Goal: Download file/media

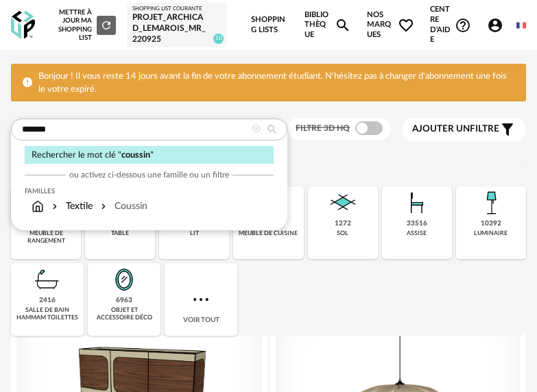
type input "*******"
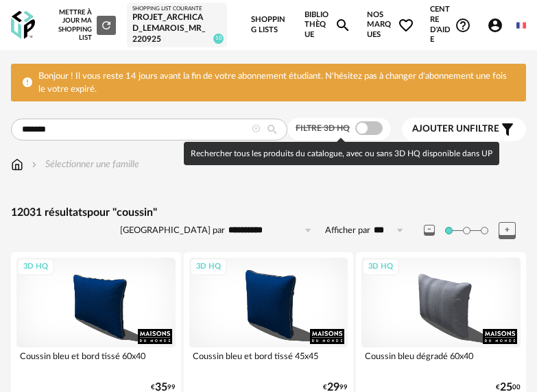
click at [369, 131] on span at bounding box center [368, 128] width 27 height 14
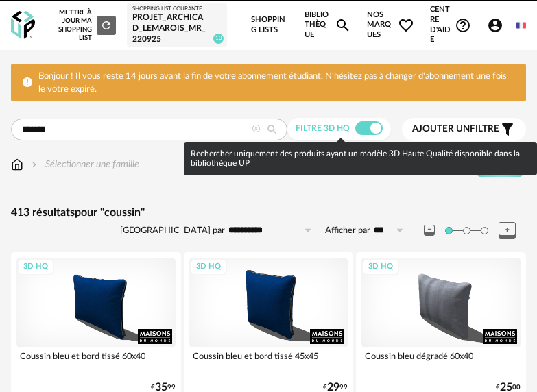
click at [302, 306] on div "3D HQ" at bounding box center [268, 302] width 159 height 89
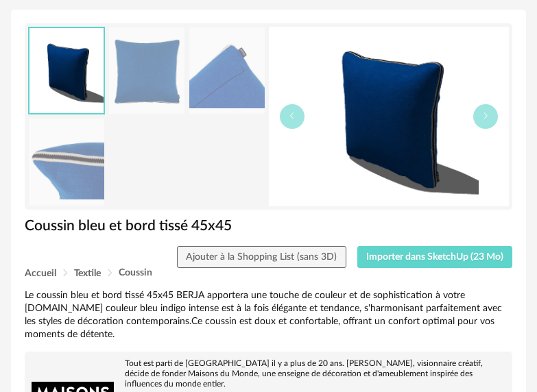
scroll to position [80, 0]
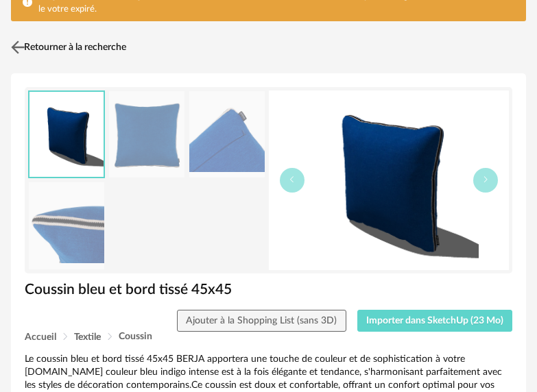
click at [15, 50] on img at bounding box center [18, 47] width 20 height 20
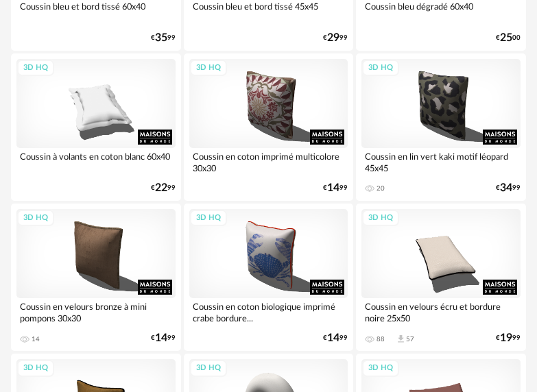
scroll to position [498, 0]
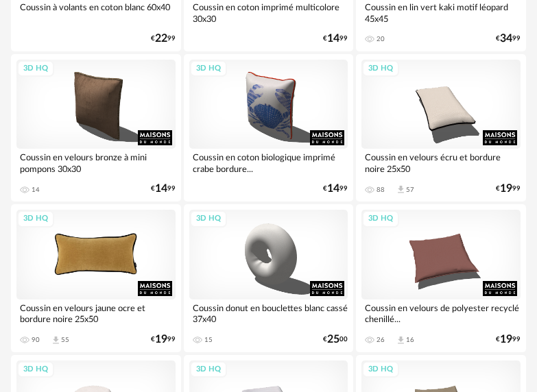
click at [117, 270] on div "3D HQ" at bounding box center [95, 254] width 159 height 89
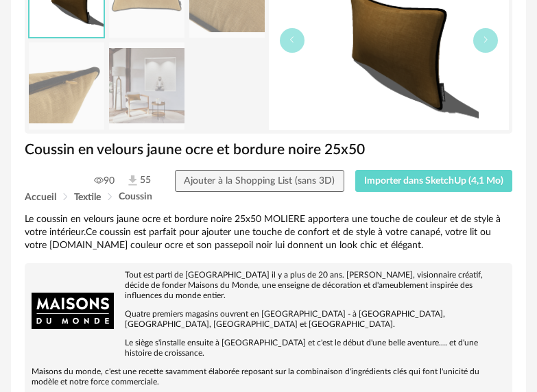
scroll to position [269, 0]
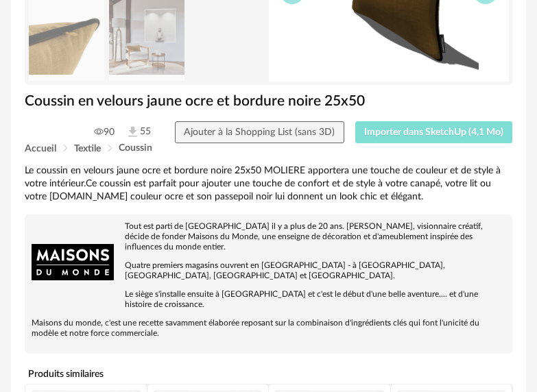
click at [427, 122] on button "Importer dans SketchUp (4,1 Mo)" at bounding box center [434, 132] width 158 height 22
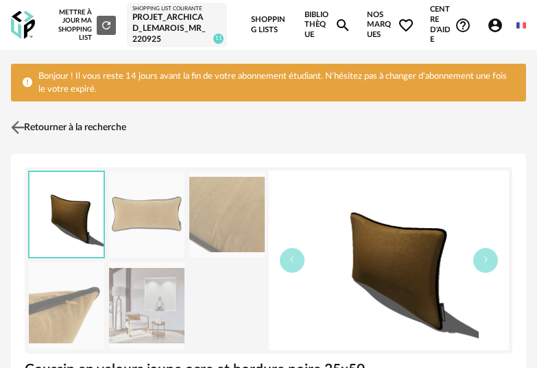
click at [51, 123] on link "Retourner à la recherche" at bounding box center [67, 127] width 119 height 30
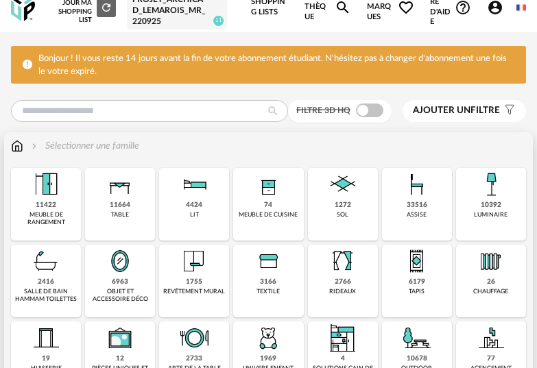
scroll to position [23, 0]
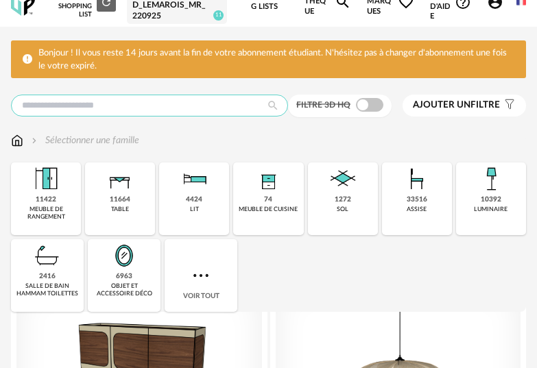
click at [178, 99] on input "text" at bounding box center [149, 106] width 277 height 22
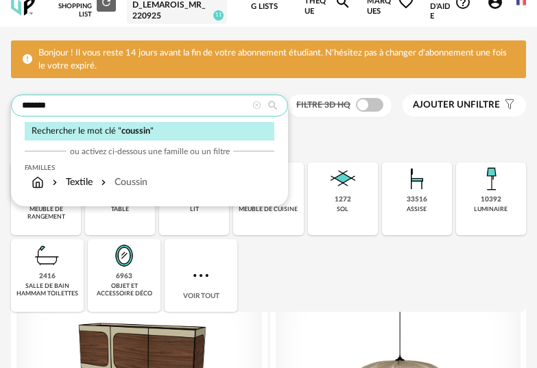
type input "*******"
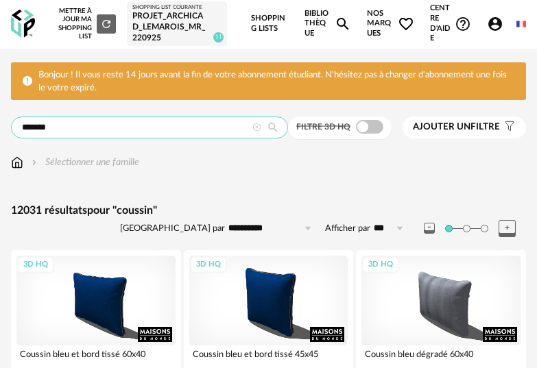
scroll to position [3, 0]
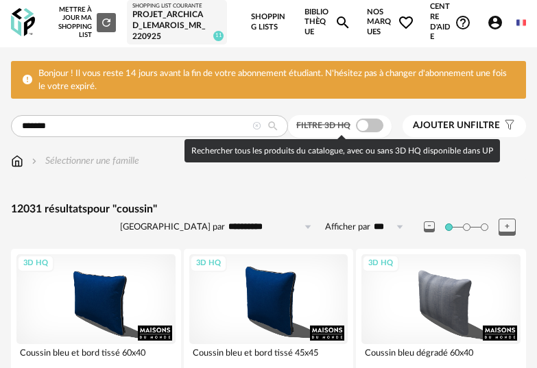
click at [370, 117] on div "Filtre 3D HQ" at bounding box center [339, 126] width 103 height 23
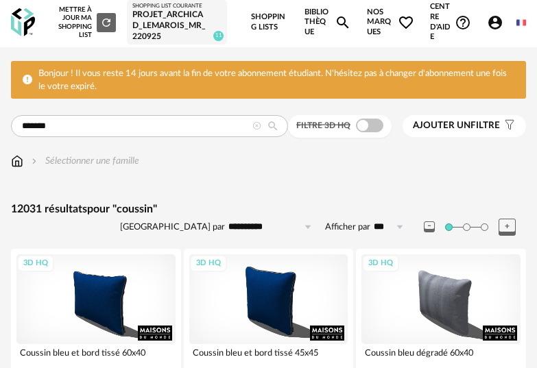
click at [370, 123] on span at bounding box center [369, 126] width 27 height 14
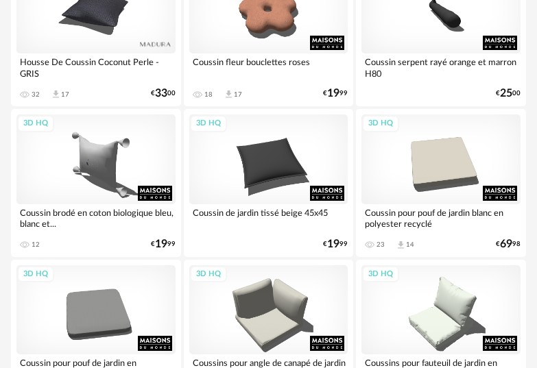
scroll to position [3597, 0]
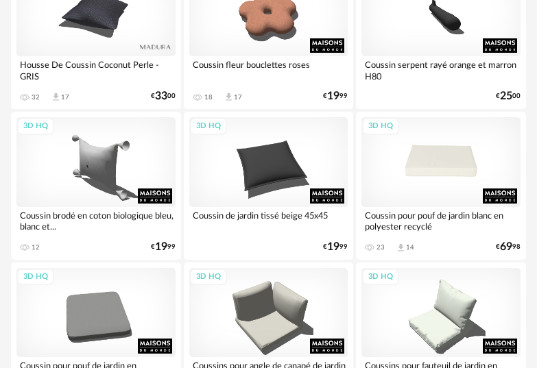
click at [440, 185] on div "3D HQ" at bounding box center [440, 161] width 159 height 89
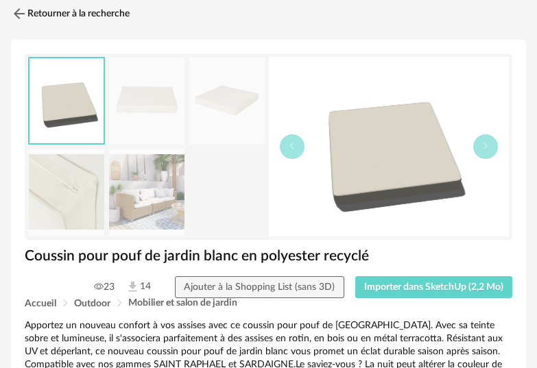
scroll to position [121, 0]
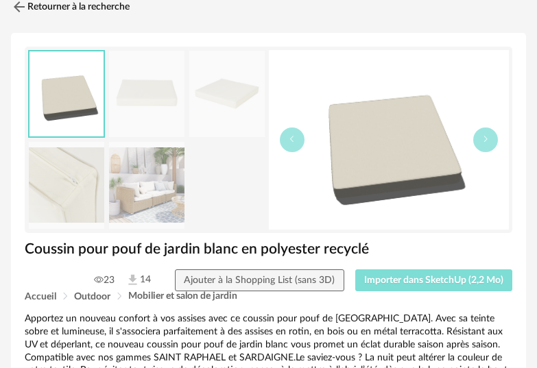
click at [433, 282] on span "Importer dans SketchUp (2,2 Mo)" at bounding box center [433, 281] width 139 height 10
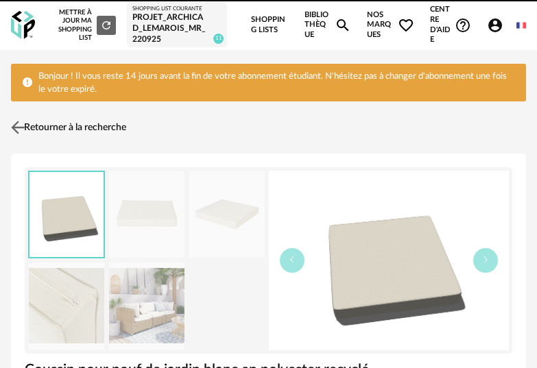
click at [21, 125] on img at bounding box center [18, 127] width 20 height 20
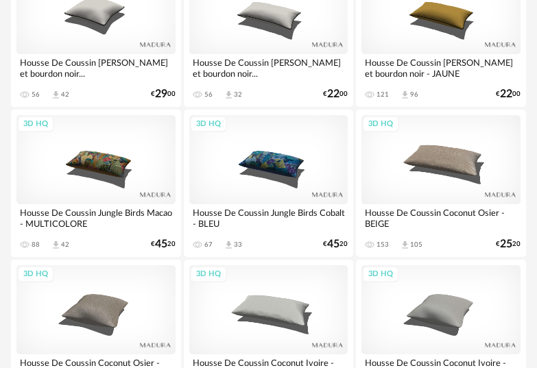
scroll to position [3113, 0]
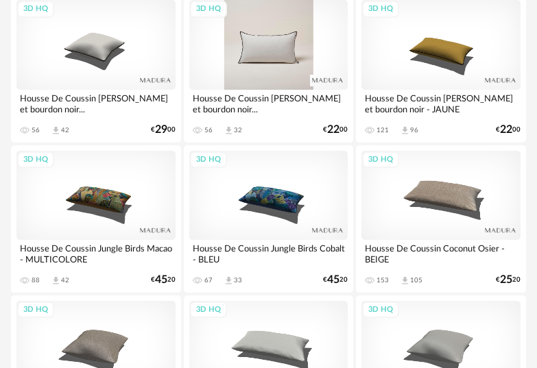
click at [284, 43] on div "3D HQ" at bounding box center [268, 44] width 159 height 89
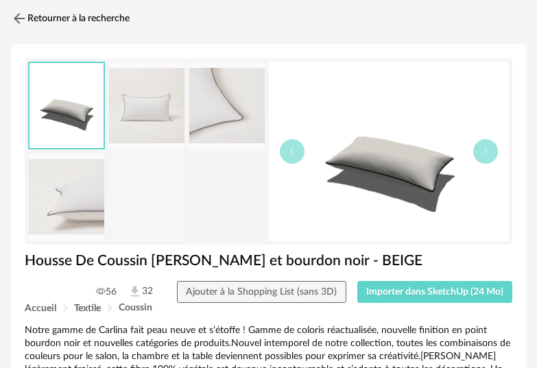
scroll to position [245, 0]
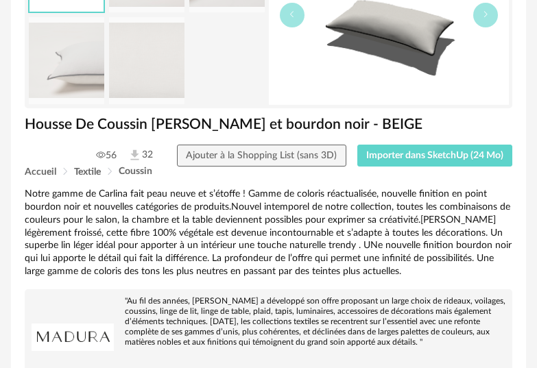
drag, startPoint x: 433, startPoint y: 171, endPoint x: 428, endPoint y: 160, distance: 12.0
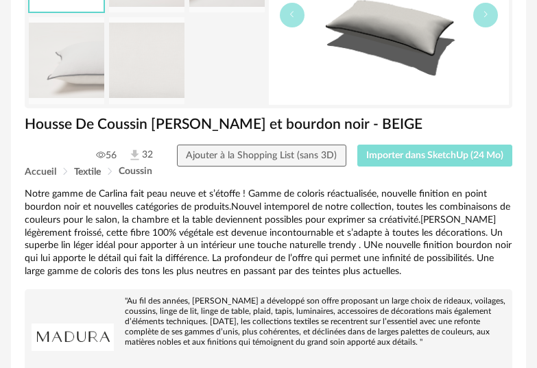
click at [432, 171] on div "Accueil Textile Coussin" at bounding box center [268, 172] width 487 height 10
click at [428, 160] on span "Importer dans SketchUp (24 Mo)" at bounding box center [434, 156] width 137 height 10
